Goal: Task Accomplishment & Management: Manage account settings

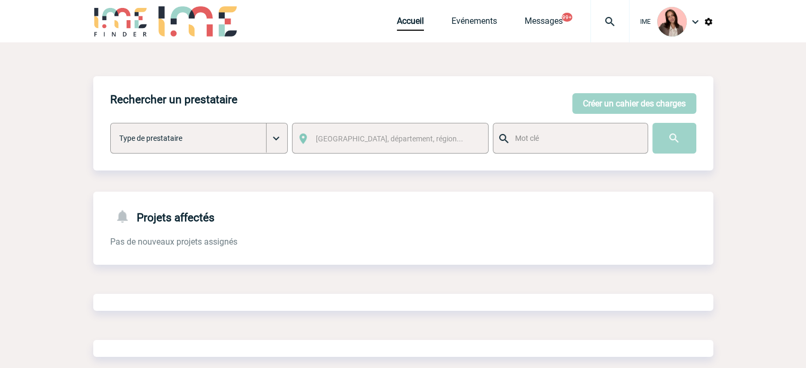
click at [604, 15] on img at bounding box center [610, 21] width 38 height 13
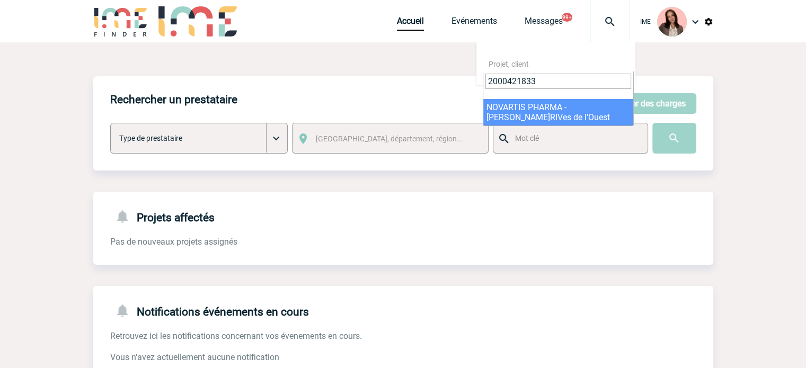
type input "2000421833"
select select "21334"
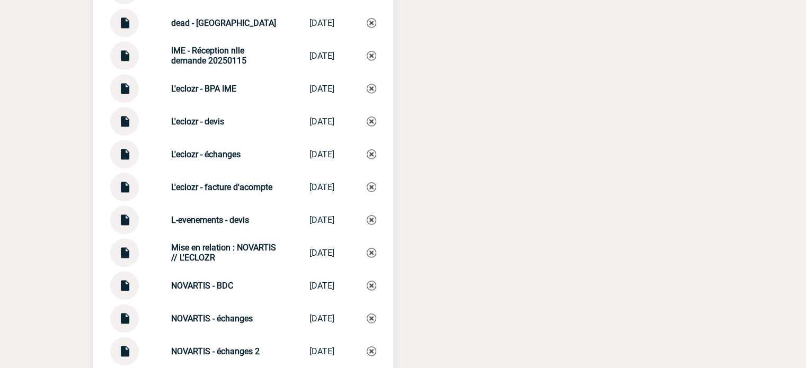
scroll to position [1431, 0]
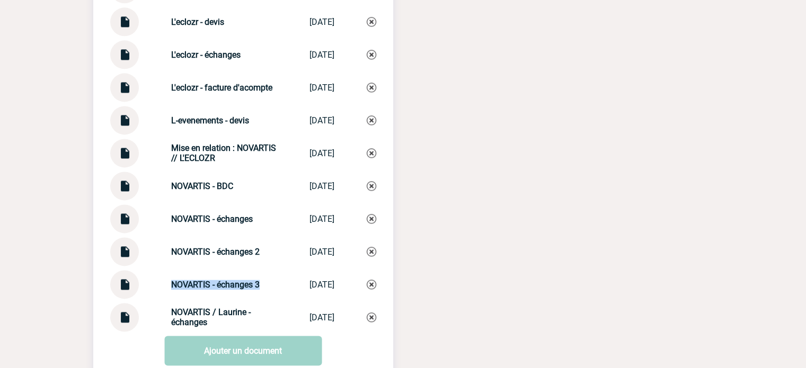
drag, startPoint x: 161, startPoint y: 295, endPoint x: 267, endPoint y: 292, distance: 105.5
click at [267, 292] on div "NOVARTIS - échanges 3 NOVARTIS - éch... [DATE]" at bounding box center [243, 284] width 266 height 29
click at [371, 289] on img at bounding box center [372, 285] width 10 height 10
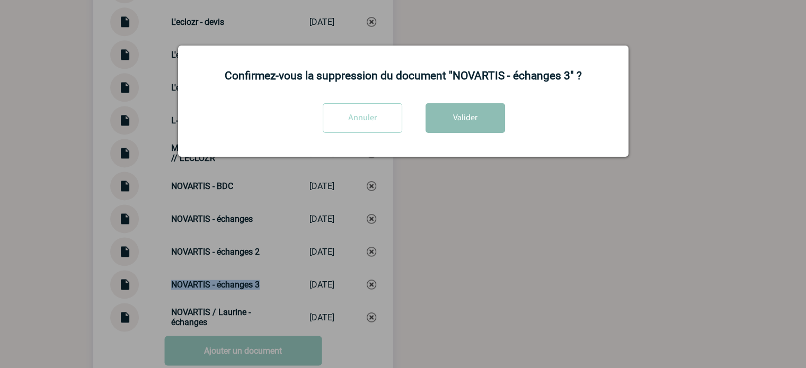
click at [464, 131] on button "Valider" at bounding box center [464, 118] width 79 height 30
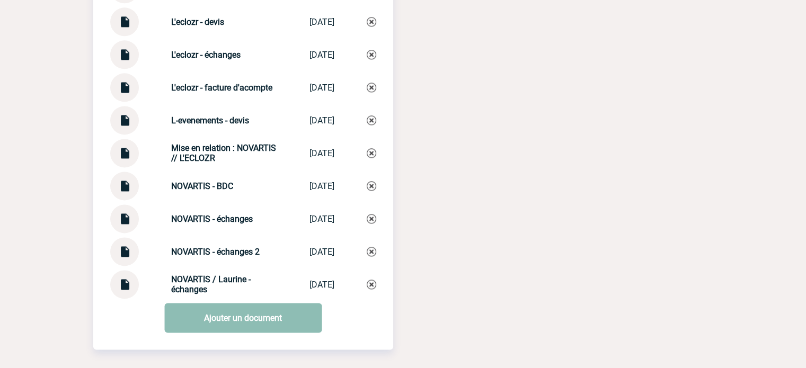
click at [206, 329] on link "Ajouter un document" at bounding box center [242, 318] width 157 height 30
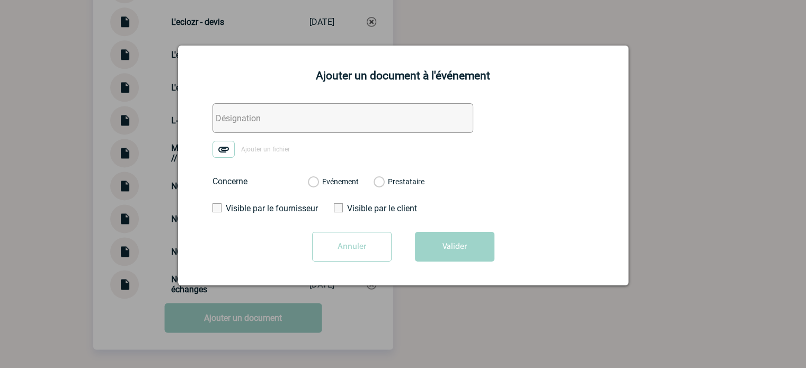
click at [242, 120] on input "text" at bounding box center [342, 118] width 261 height 30
paste input "NOVARTIS - échanges 3"
type input "NOVARTIS - échanges 3"
click at [219, 148] on img at bounding box center [223, 149] width 22 height 17
click at [0, 0] on input "Ajouter un fichier" at bounding box center [0, 0] width 0 height 0
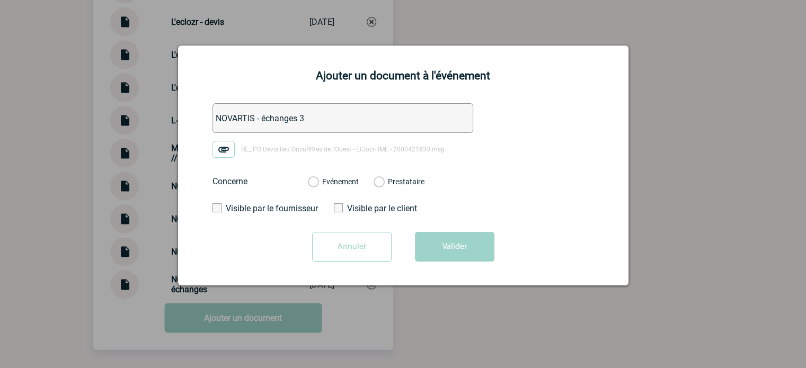
click at [318, 184] on label "Evénement" at bounding box center [313, 183] width 10 height 10
click at [0, 0] on input "Evénement" at bounding box center [0, 0] width 0 height 0
click at [477, 242] on button "Valider" at bounding box center [454, 247] width 79 height 30
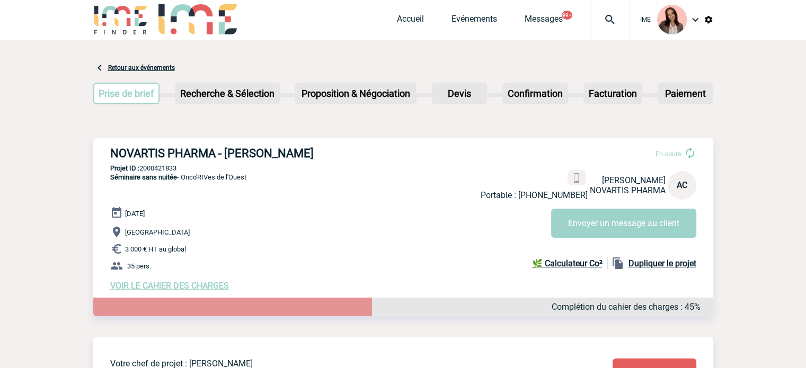
scroll to position [0, 0]
